Goal: Information Seeking & Learning: Stay updated

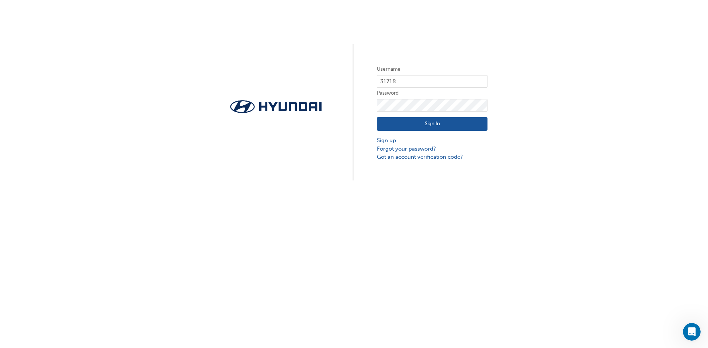
click at [417, 121] on button "Sign In" at bounding box center [432, 124] width 111 height 14
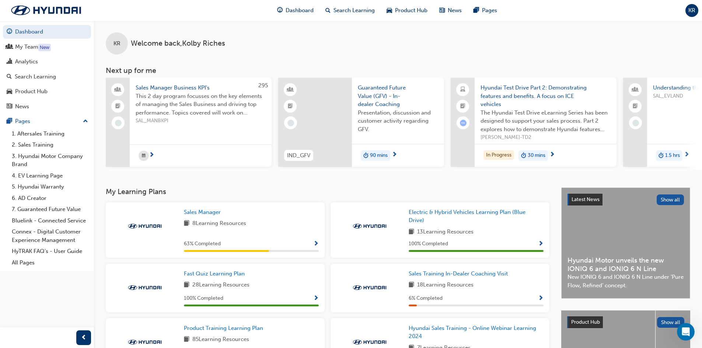
scroll to position [37, 0]
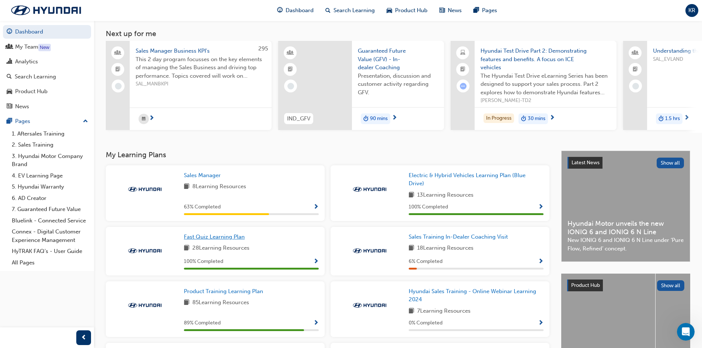
click at [200, 239] on span "Fast Quiz Learning Plan" at bounding box center [214, 237] width 61 height 7
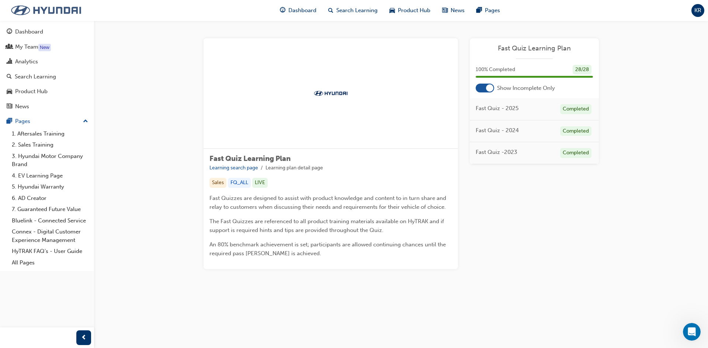
click at [21, 8] on img at bounding box center [46, 10] width 85 height 15
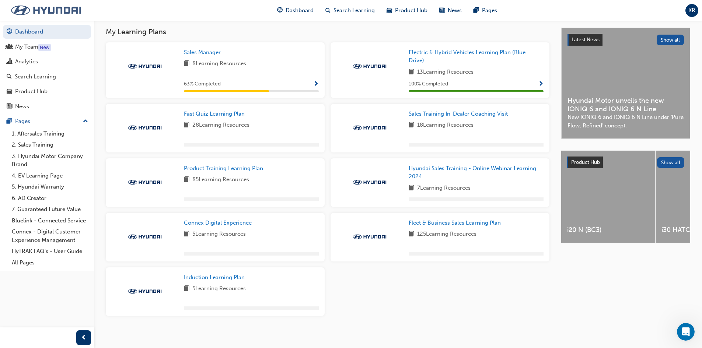
scroll to position [167, 0]
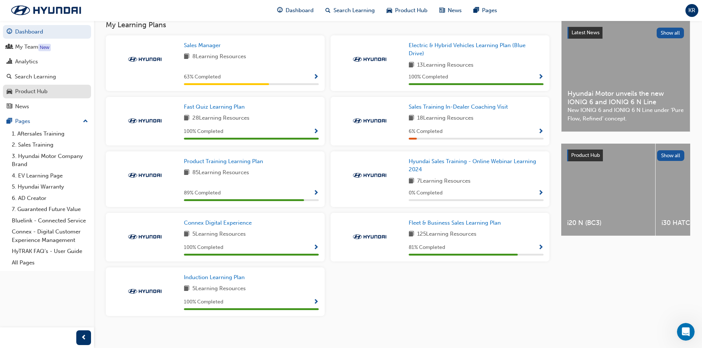
click at [34, 93] on div "Product Hub" at bounding box center [31, 91] width 32 height 8
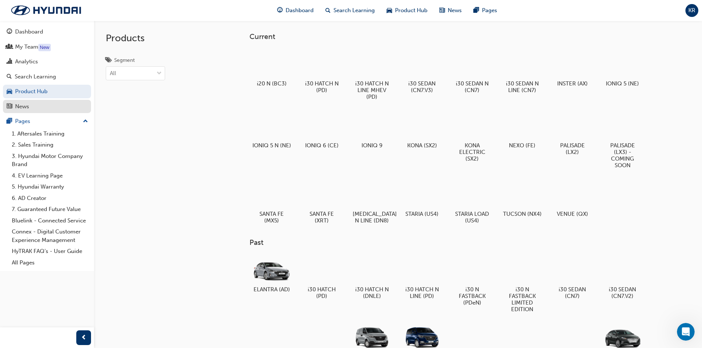
click at [36, 108] on div "News" at bounding box center [47, 106] width 81 height 9
